Goal: Task Accomplishment & Management: Manage account settings

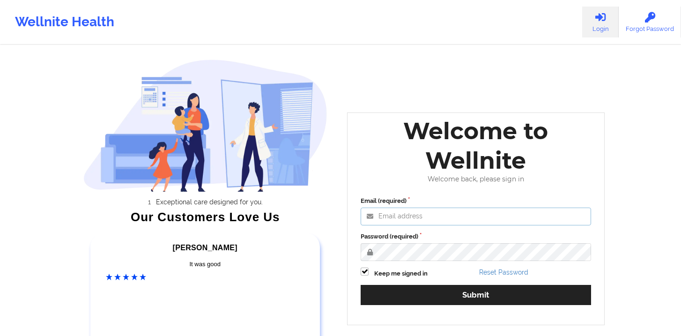
click at [407, 211] on input "Email (required)" at bounding box center [476, 217] width 231 height 18
type input "[PERSON_NAME][EMAIL_ADDRESS][PERSON_NAME][DOMAIN_NAME]"
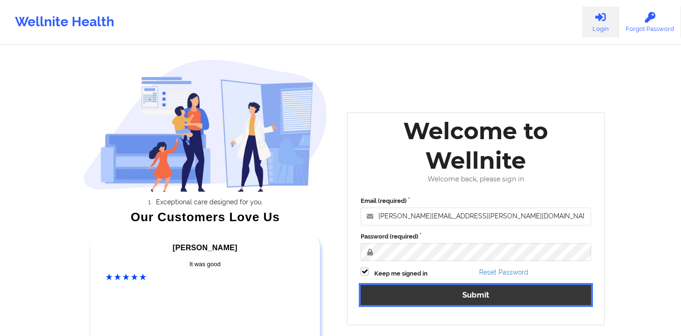
click at [433, 297] on button "Submit" at bounding box center [476, 295] width 231 height 20
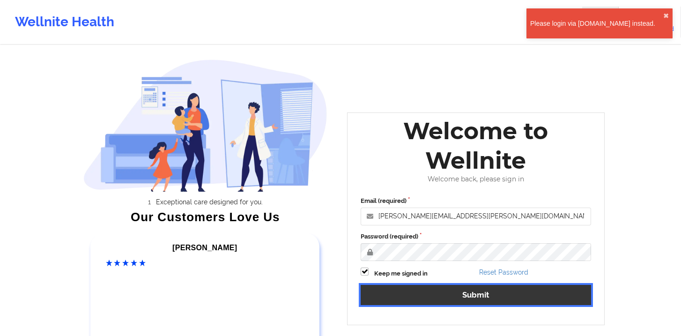
click at [436, 285] on button "Submit" at bounding box center [476, 295] width 231 height 20
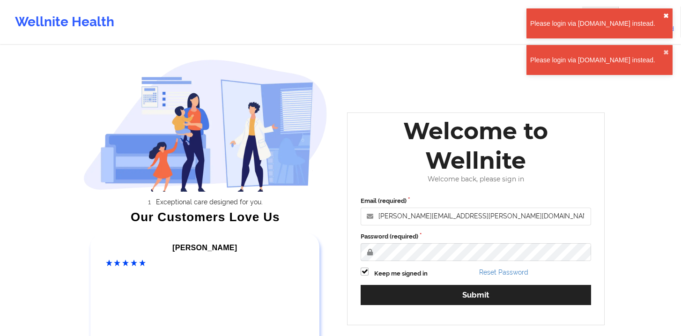
click at [667, 13] on button "✖︎" at bounding box center [667, 15] width 6 height 7
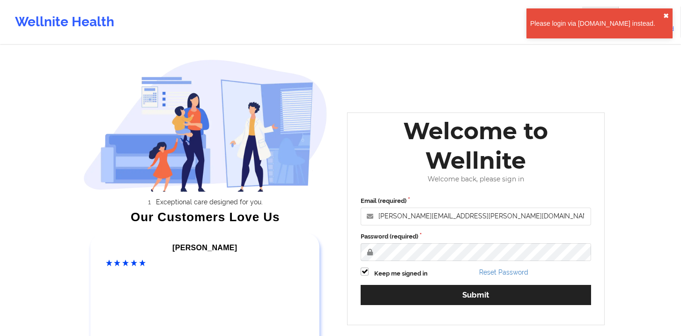
click at [669, 38] on div "Please login via [DOMAIN_NAME] instead. ✖︎" at bounding box center [600, 23] width 146 height 30
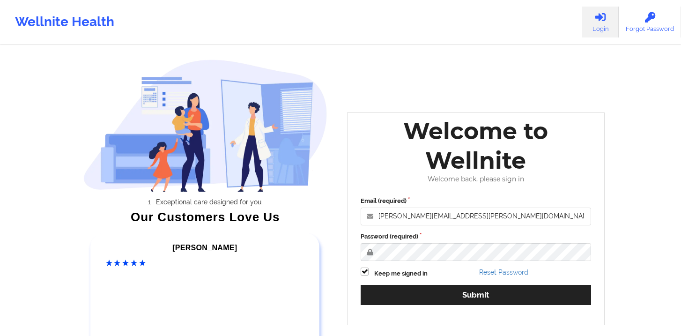
click at [601, 27] on link "Login" at bounding box center [601, 22] width 37 height 31
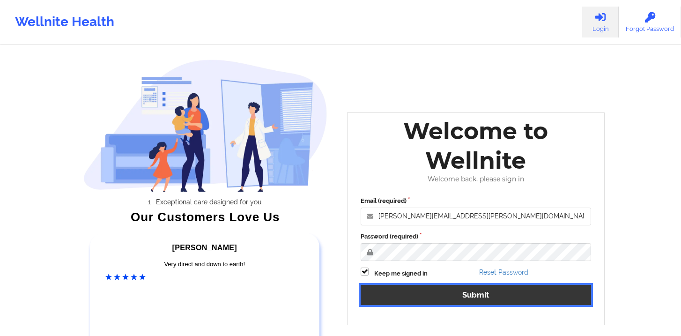
click at [442, 294] on button "Submit" at bounding box center [476, 295] width 231 height 20
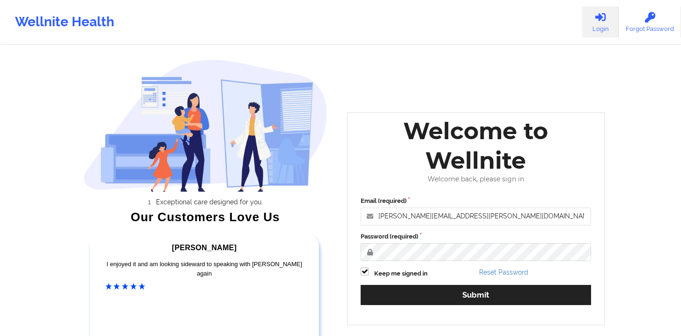
click at [611, 20] on link "Login" at bounding box center [601, 22] width 37 height 31
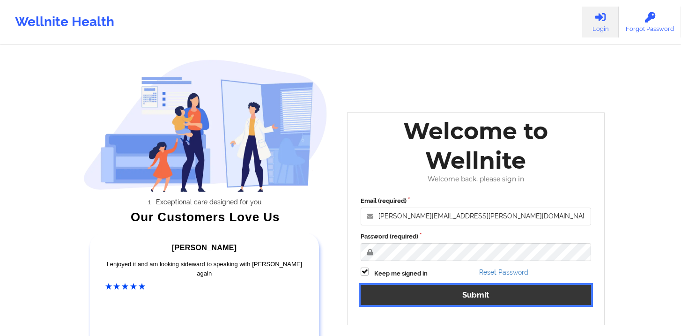
click at [429, 296] on button "Submit" at bounding box center [476, 295] width 231 height 20
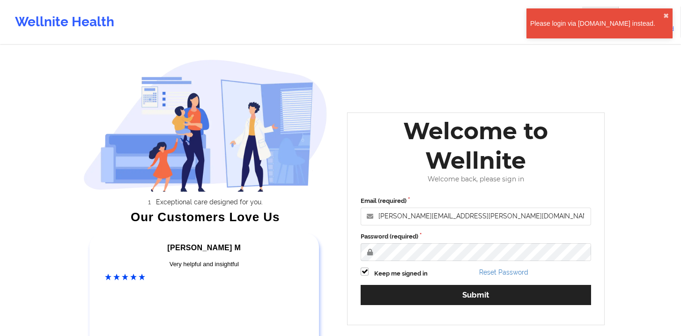
click at [599, 22] on div "Please login via [DOMAIN_NAME] instead." at bounding box center [597, 23] width 133 height 9
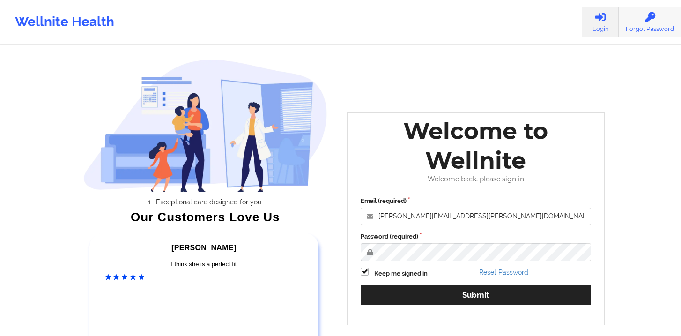
click at [654, 27] on link "Forgot Password" at bounding box center [650, 22] width 62 height 31
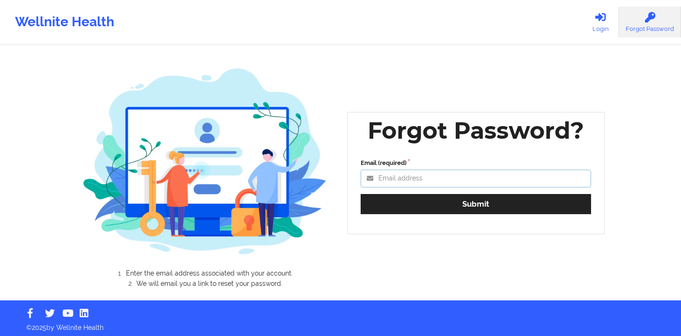
click at [436, 177] on input "Email (required)" at bounding box center [476, 179] width 231 height 18
type input "[PERSON_NAME][EMAIL_ADDRESS][PERSON_NAME][DOMAIN_NAME]"
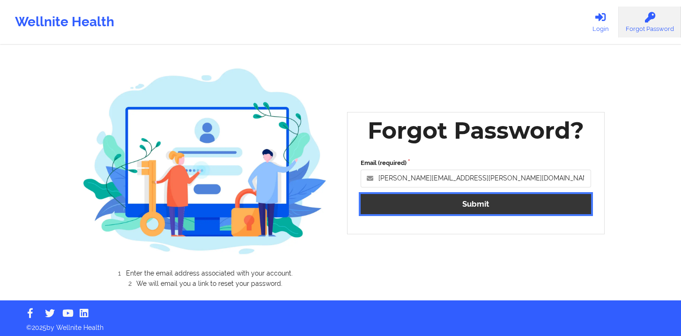
click at [438, 205] on button "Submit" at bounding box center [476, 204] width 231 height 20
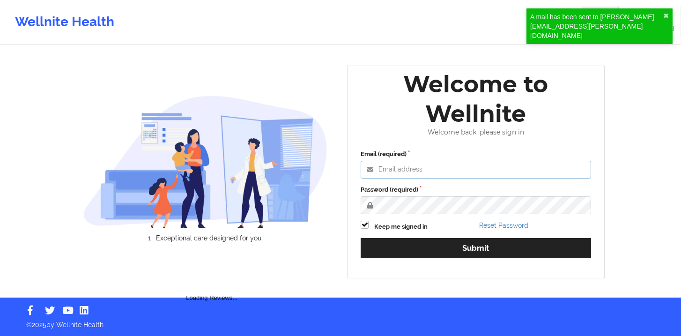
type input "[PERSON_NAME][EMAIL_ADDRESS][PERSON_NAME][DOMAIN_NAME]"
